Goal: Transaction & Acquisition: Purchase product/service

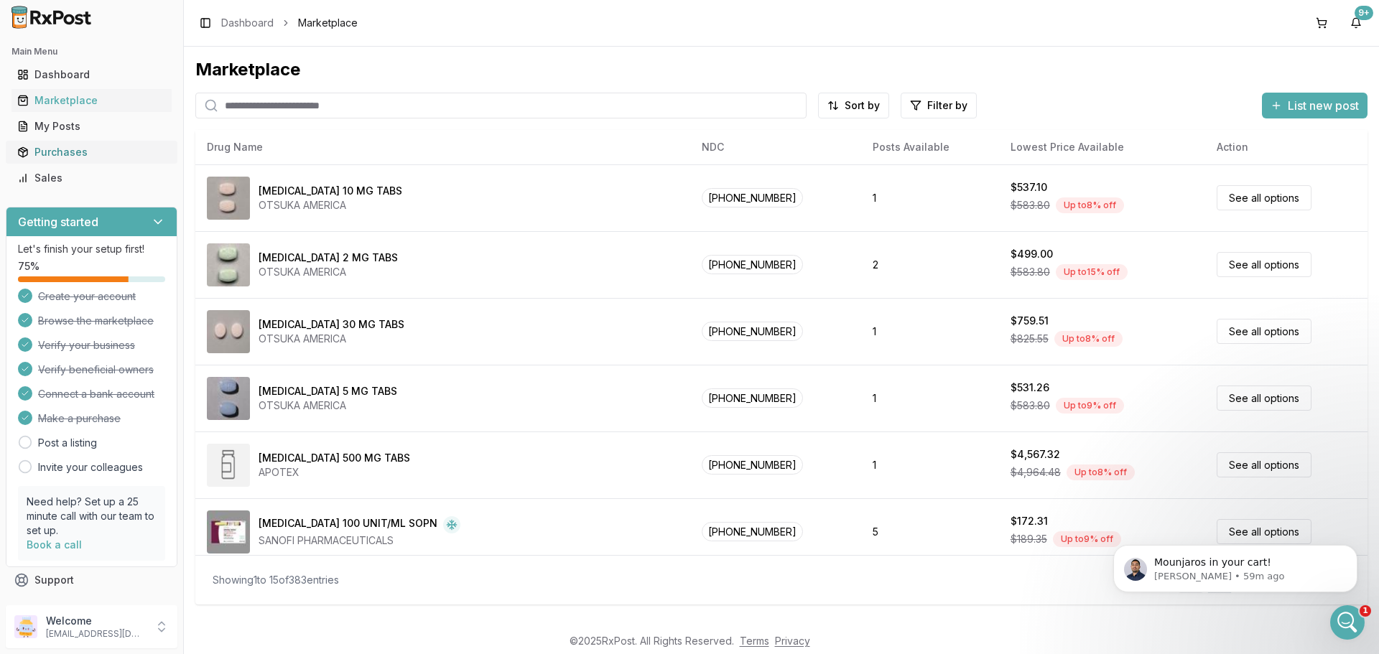
scroll to position [11446, 0]
click at [80, 149] on div "Purchases" at bounding box center [91, 152] width 149 height 14
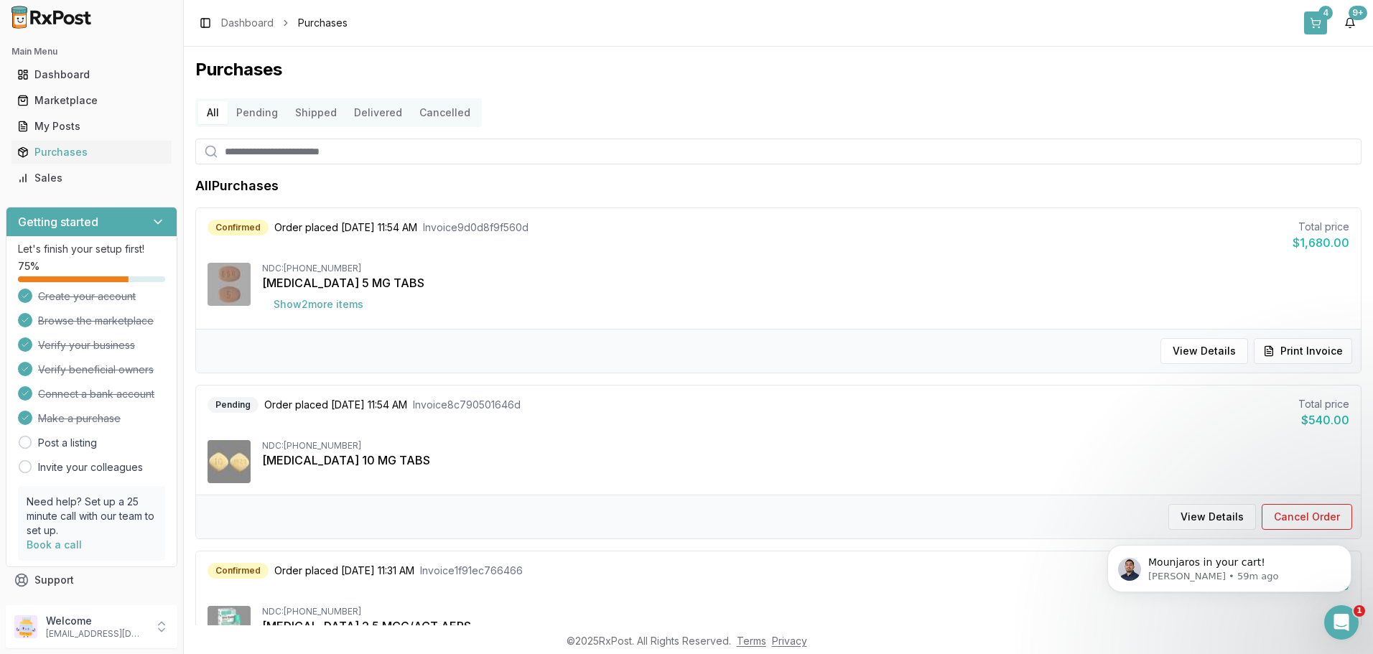
click at [1307, 22] on button "4" at bounding box center [1315, 22] width 23 height 23
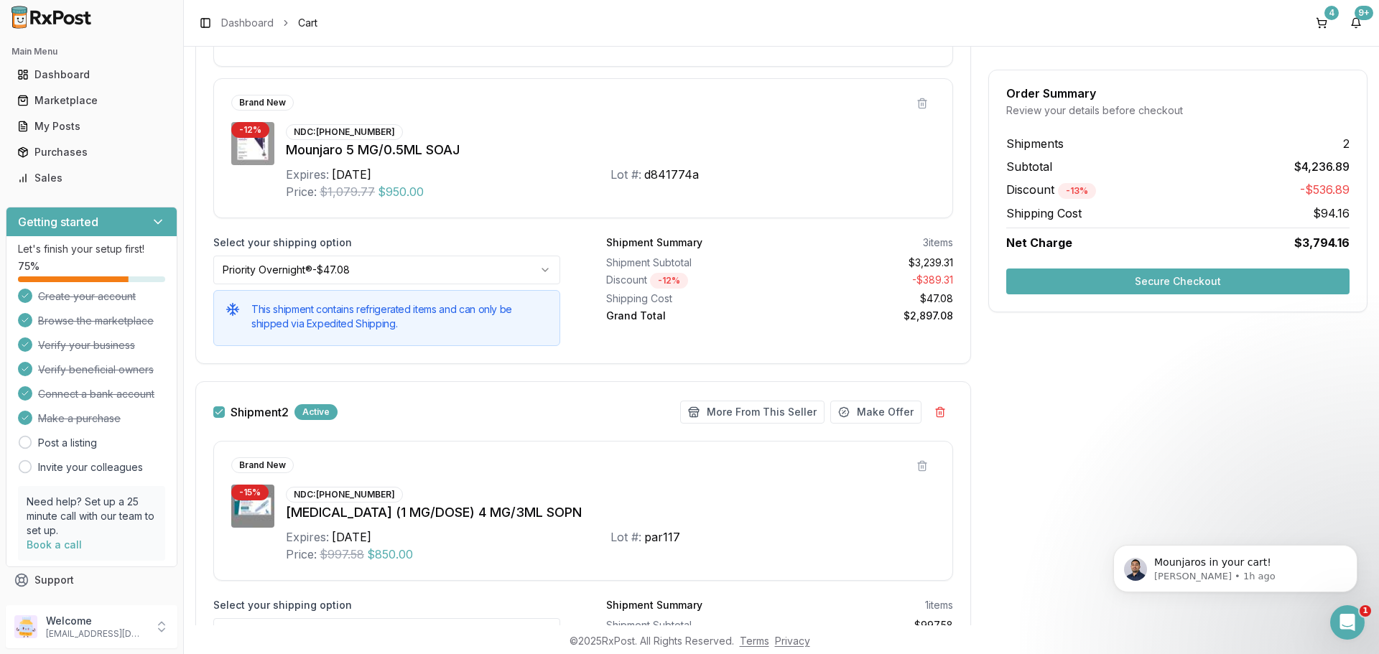
scroll to position [682, 0]
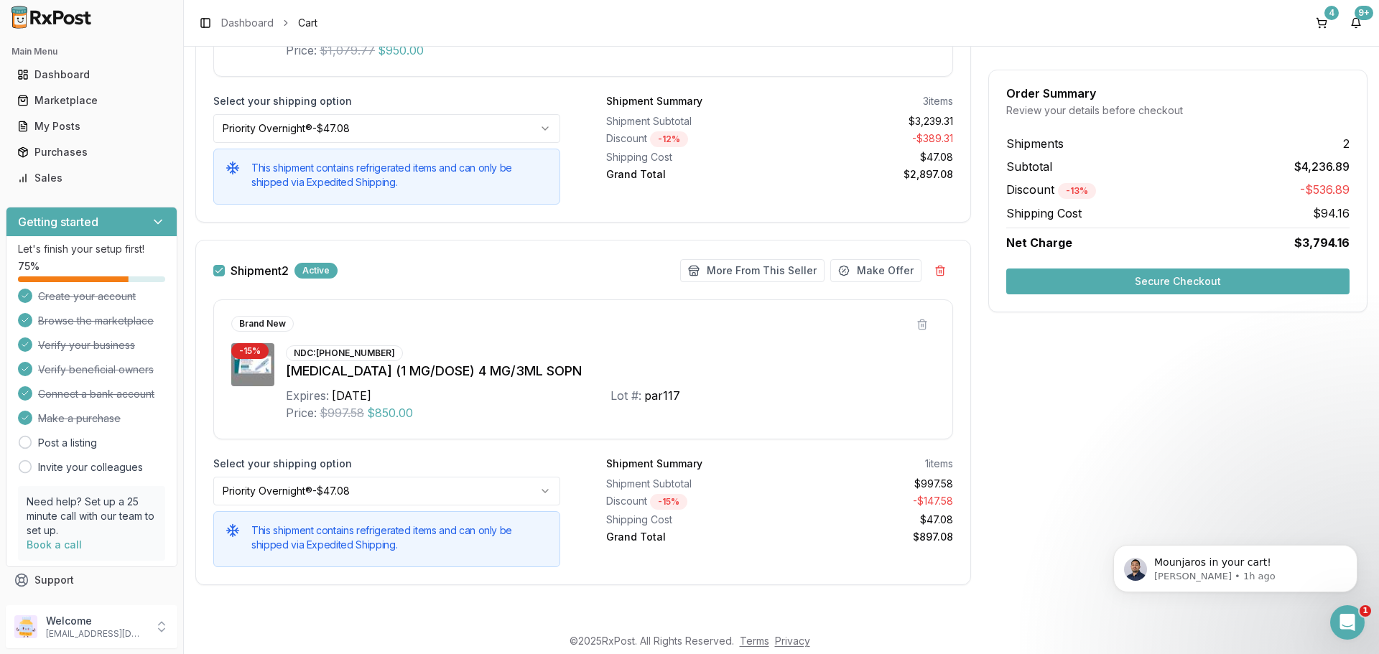
click at [1150, 278] on button "Secure Checkout" at bounding box center [1177, 282] width 343 height 26
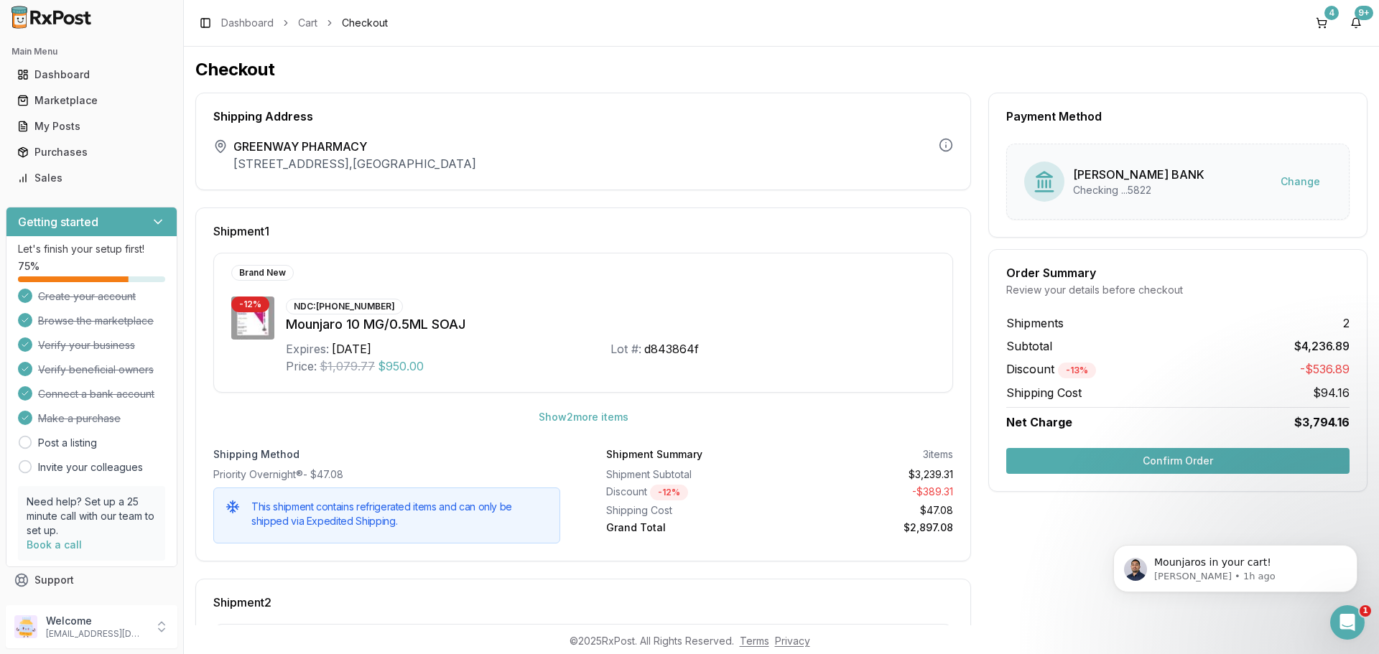
click at [1171, 460] on button "Confirm Order" at bounding box center [1177, 461] width 343 height 26
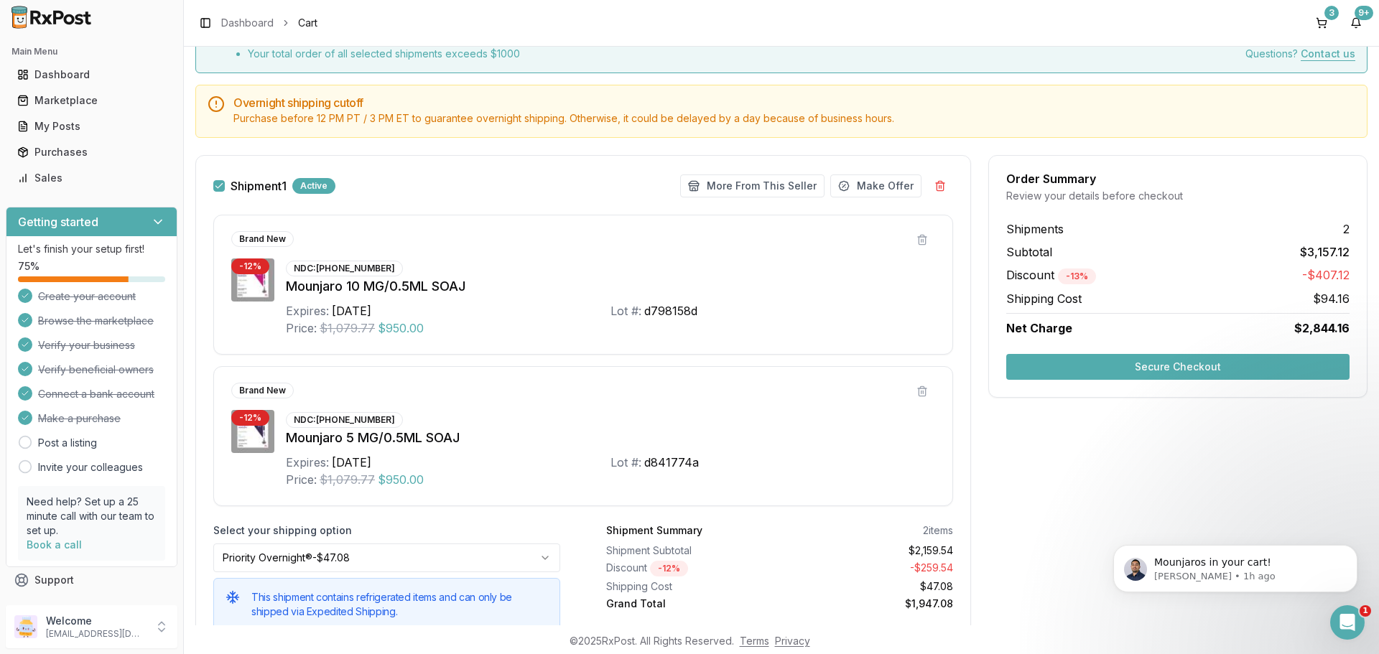
scroll to position [164, 0]
click at [1337, 617] on icon "Open Intercom Messenger" at bounding box center [1346, 621] width 24 height 24
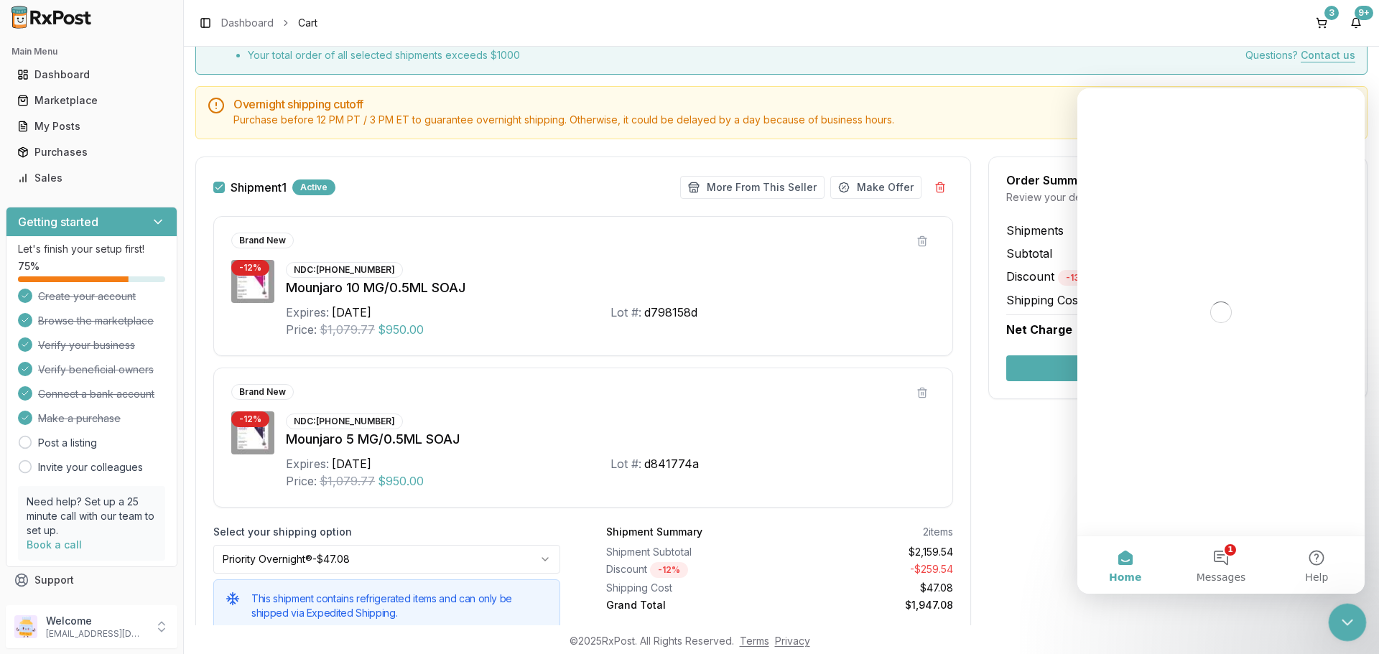
scroll to position [0, 0]
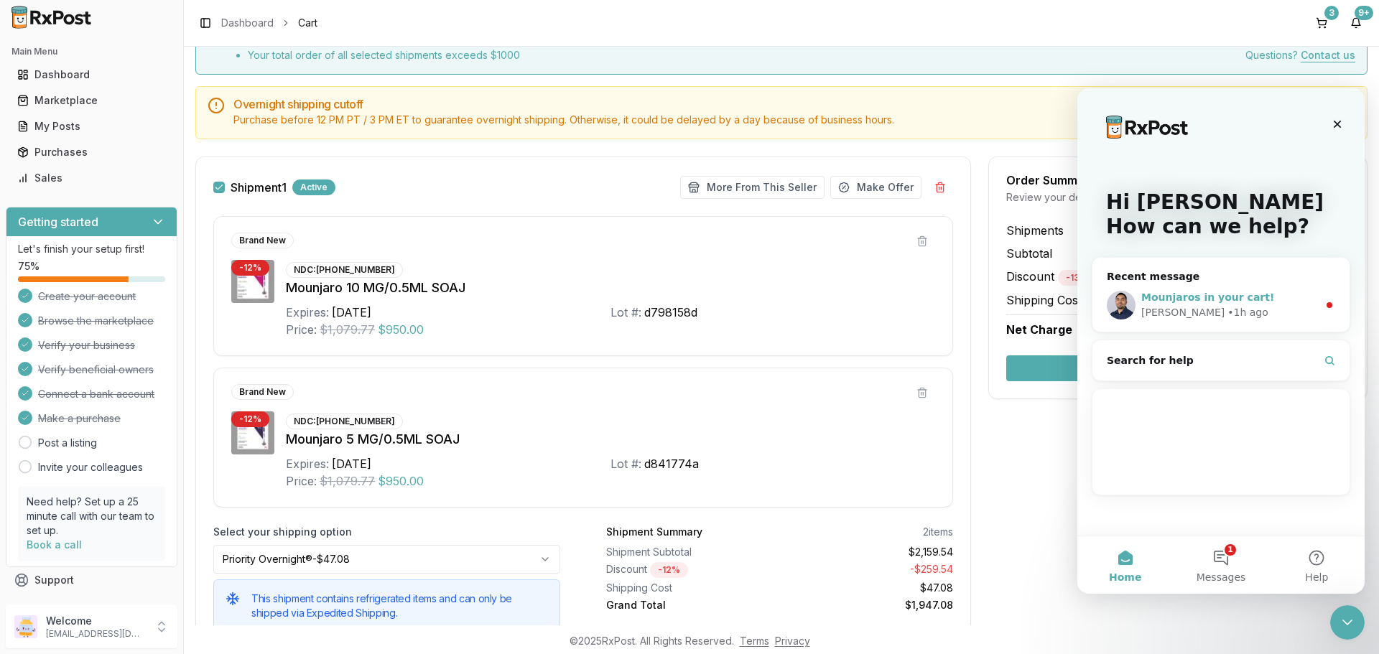
click at [1214, 302] on span "Mounjaros in your cart!" at bounding box center [1207, 297] width 133 height 11
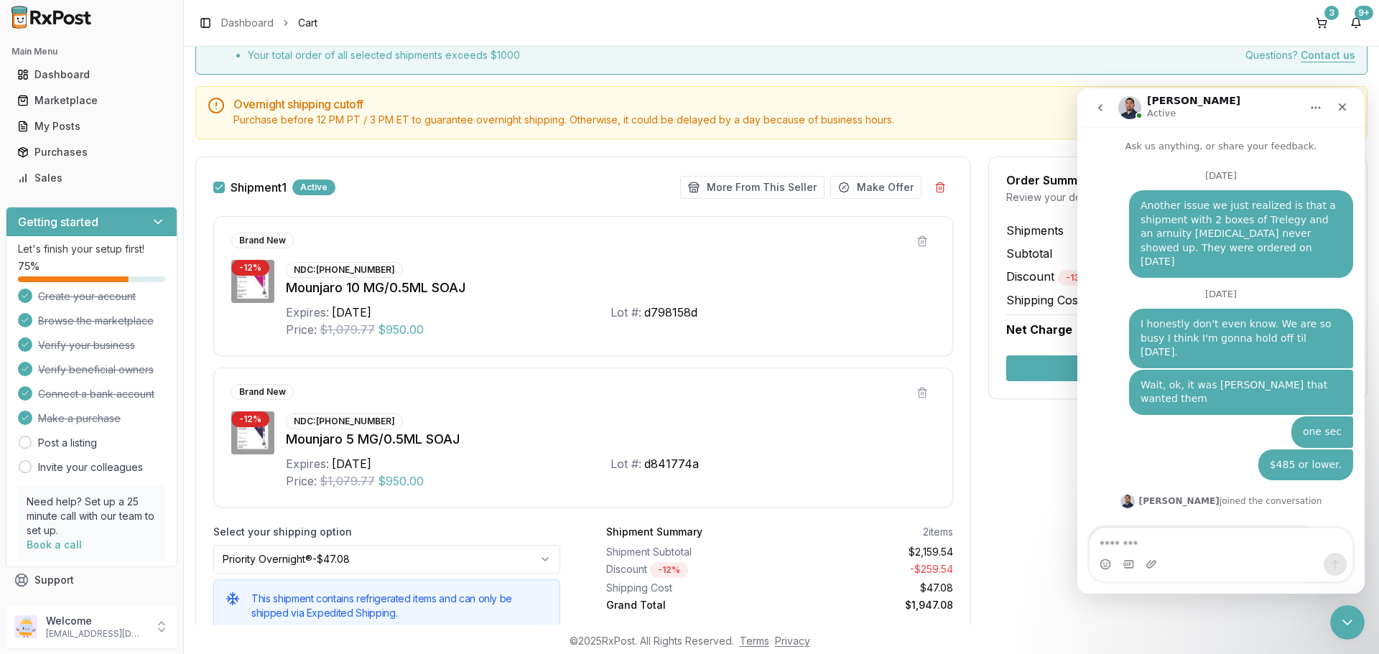
scroll to position [62, 0]
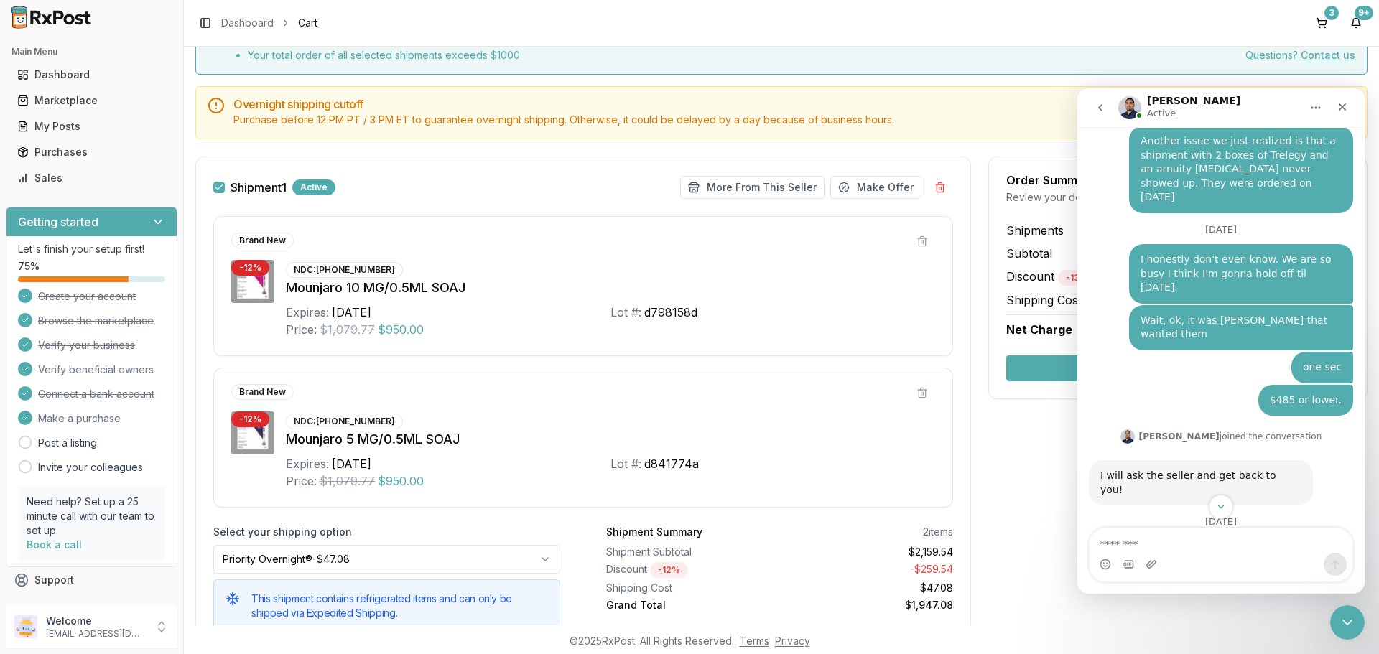
click at [881, 305] on div "Lot #: d798158d" at bounding box center [772, 312] width 325 height 17
click at [1351, 621] on icon "Close Intercom Messenger" at bounding box center [1345, 620] width 17 height 17
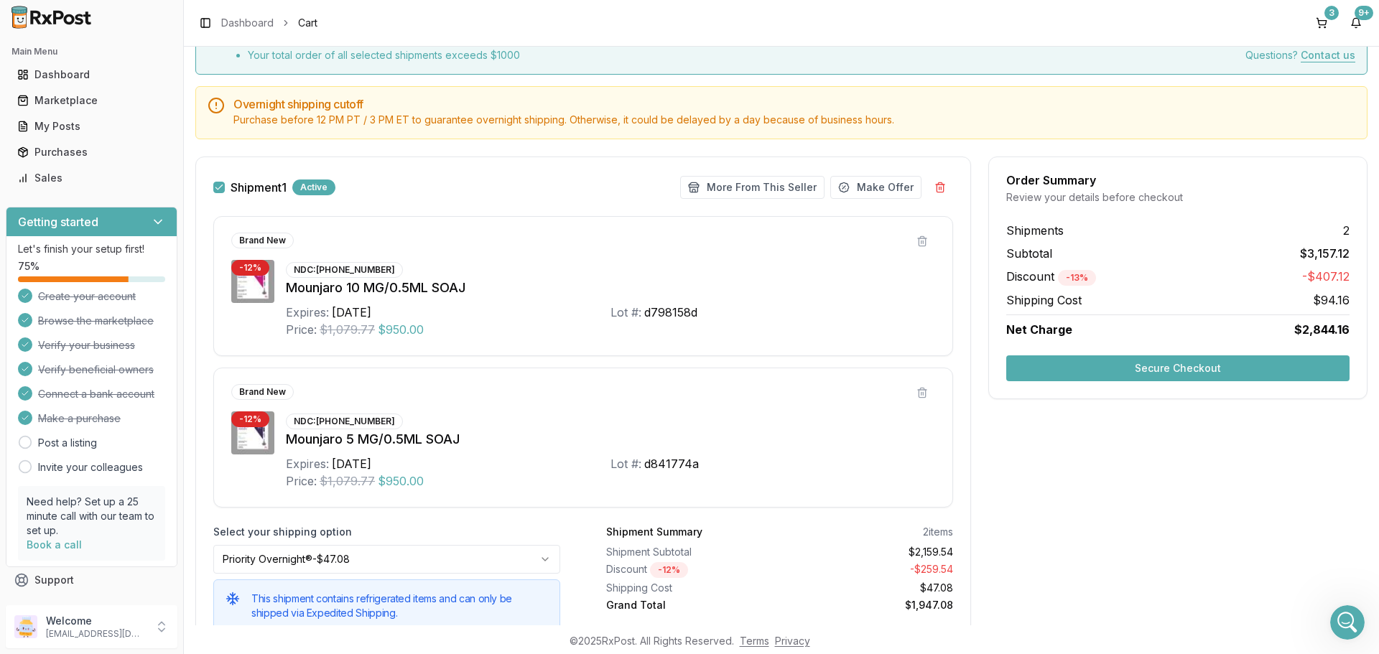
scroll to position [0, 0]
click at [1156, 361] on button "Secure Checkout" at bounding box center [1177, 368] width 343 height 26
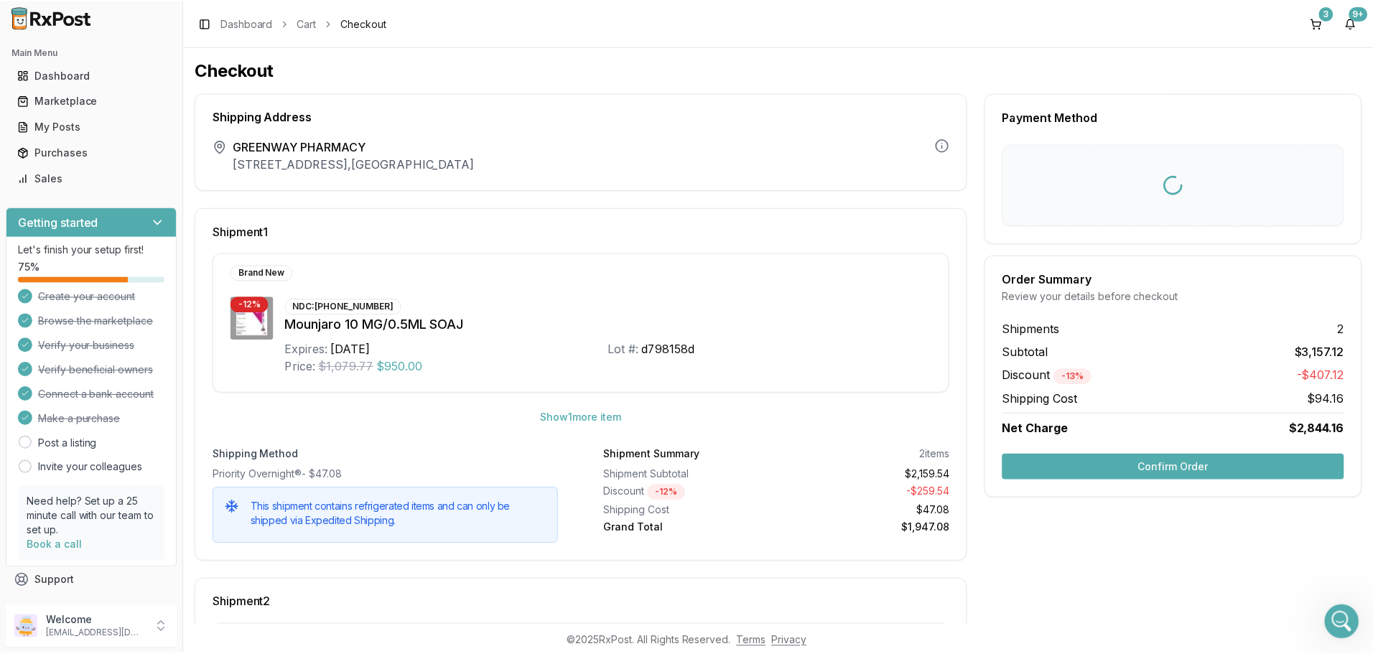
scroll to position [11086, 0]
click at [1181, 460] on button "Confirm Order" at bounding box center [1177, 467] width 343 height 26
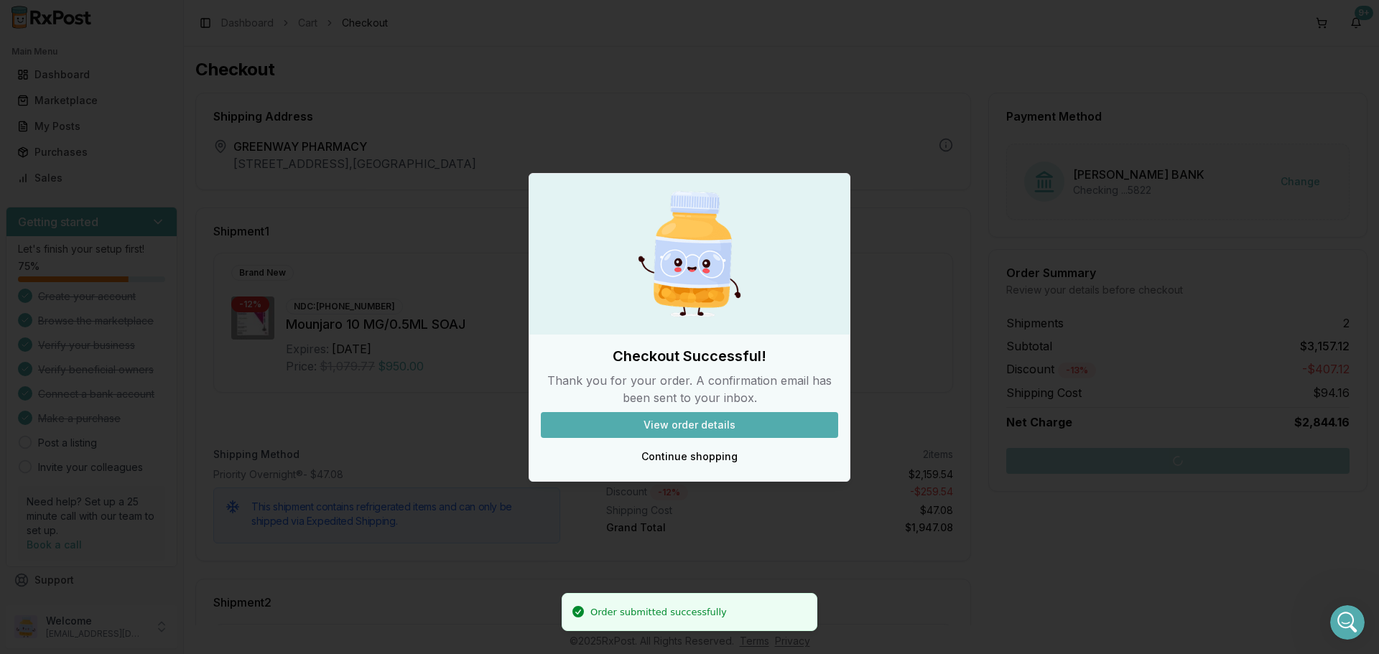
click at [750, 429] on button "View order details" at bounding box center [689, 425] width 297 height 26
